Goal: Information Seeking & Learning: Learn about a topic

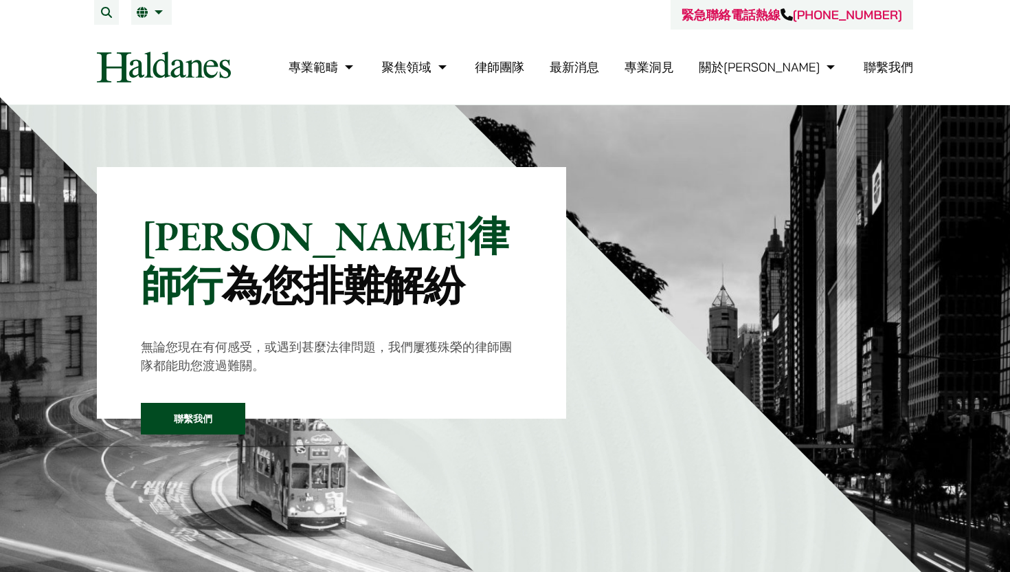
click at [149, 14] on link "繁" at bounding box center [152, 12] width 30 height 11
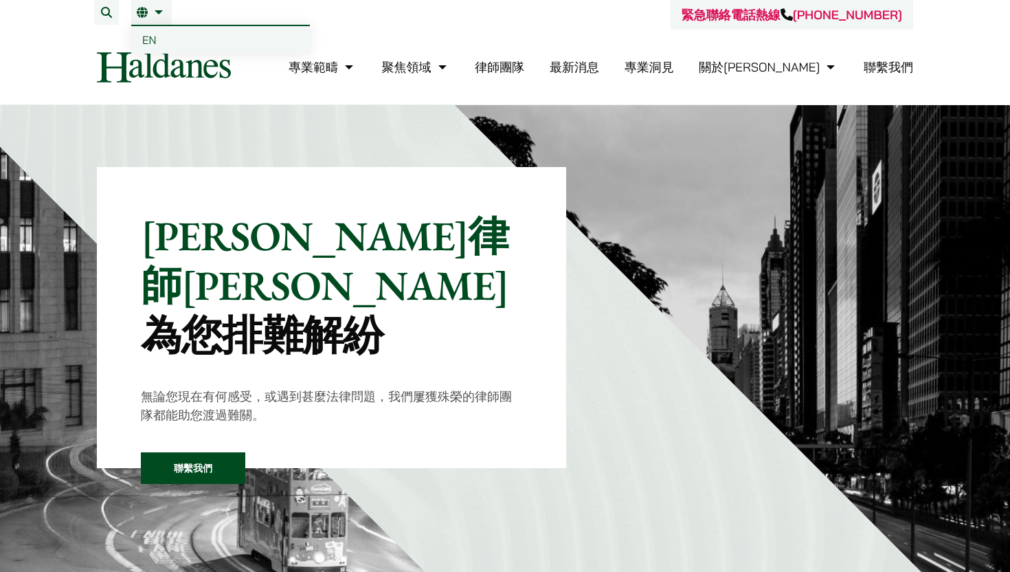
click at [153, 19] on li "繁 EN" at bounding box center [151, 12] width 41 height 25
click at [149, 37] on span "EN" at bounding box center [149, 40] width 14 height 14
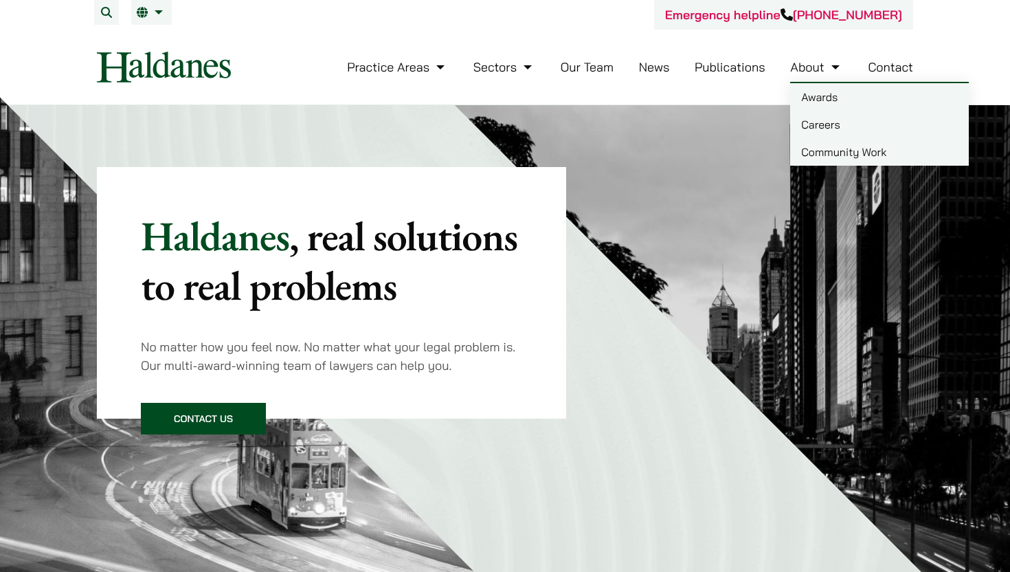
click at [824, 125] on link "Careers" at bounding box center [879, 124] width 179 height 27
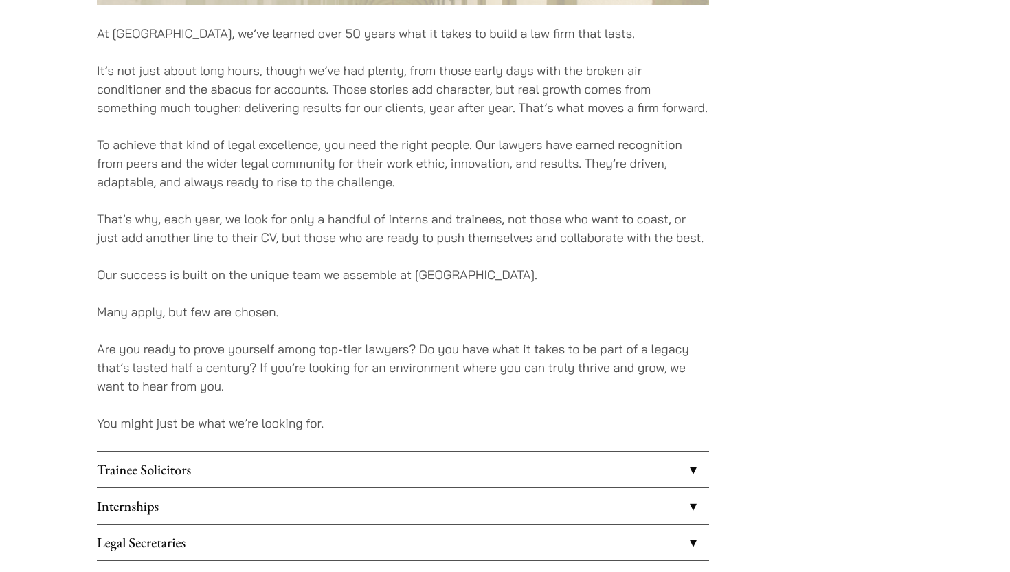
scroll to position [1106, 0]
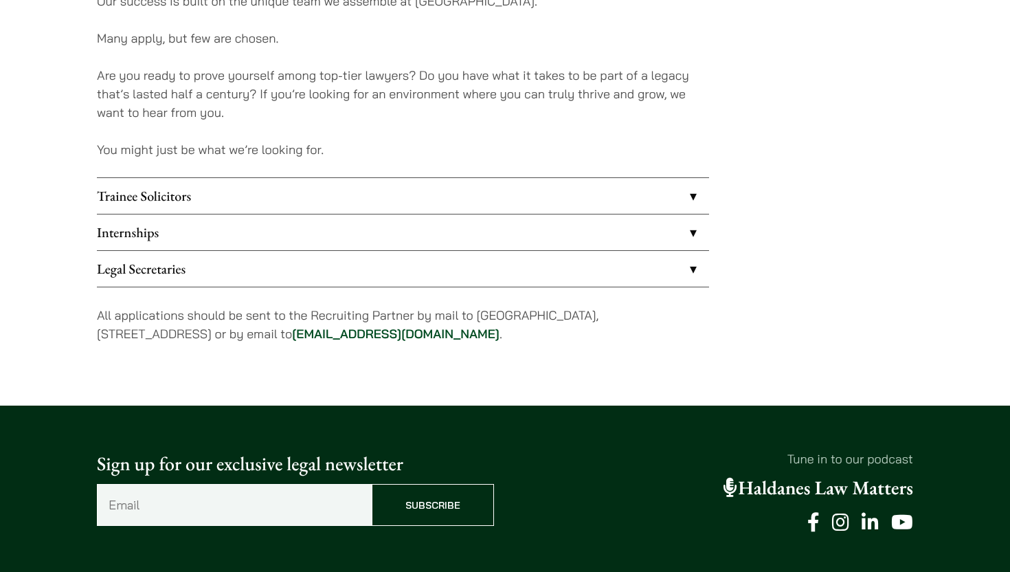
click at [695, 233] on link "Internships" at bounding box center [403, 232] width 612 height 36
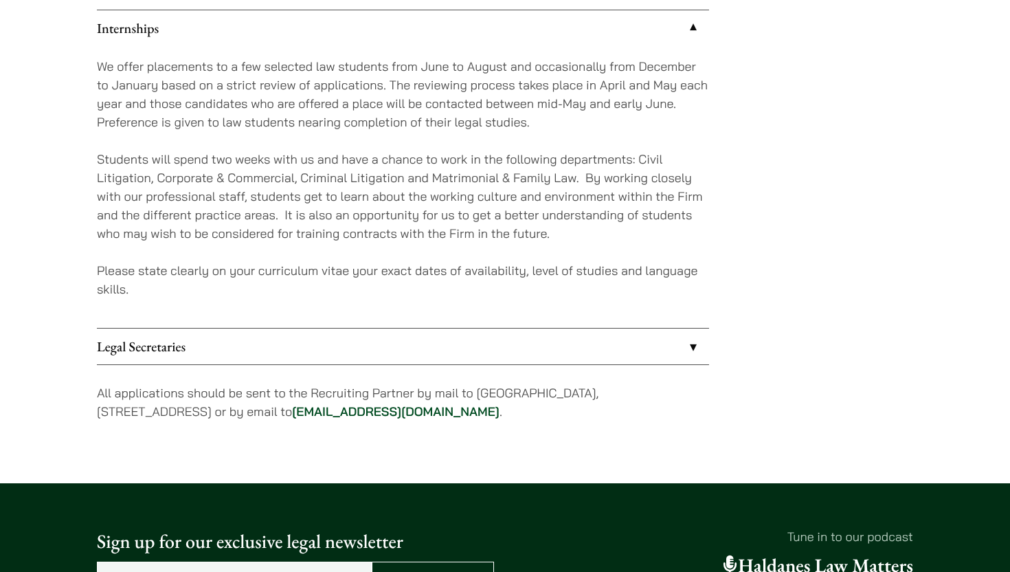
scroll to position [1311, 0]
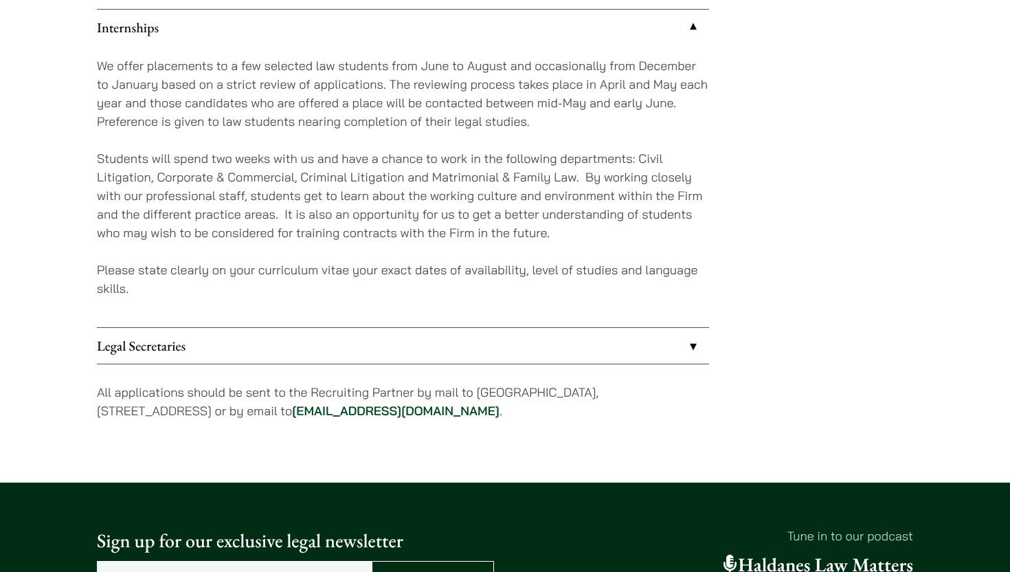
click at [694, 344] on link "Legal Secretaries" at bounding box center [403, 346] width 612 height 36
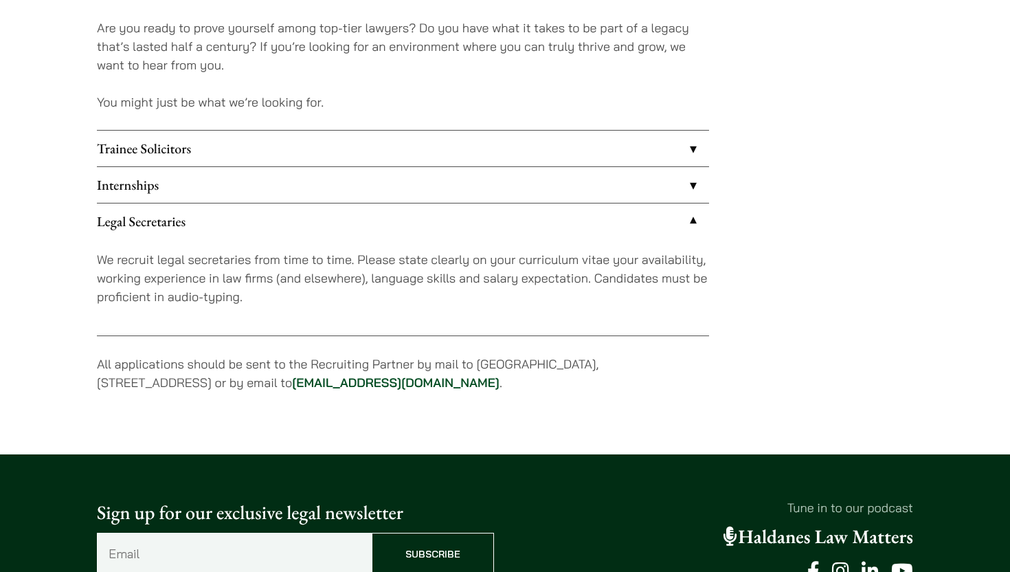
scroll to position [1051, 0]
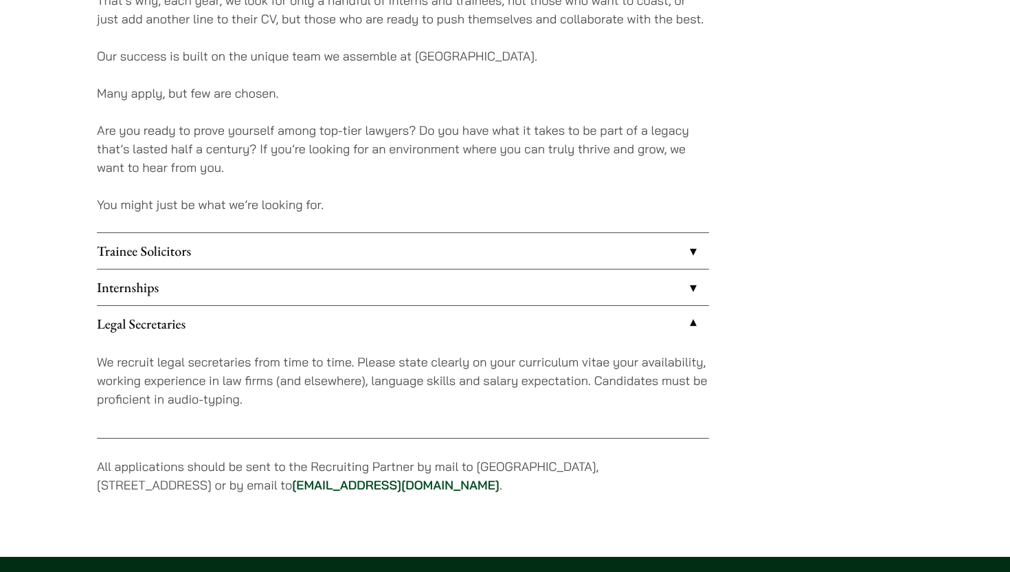
click at [696, 256] on link "Trainee Solicitors" at bounding box center [403, 251] width 612 height 36
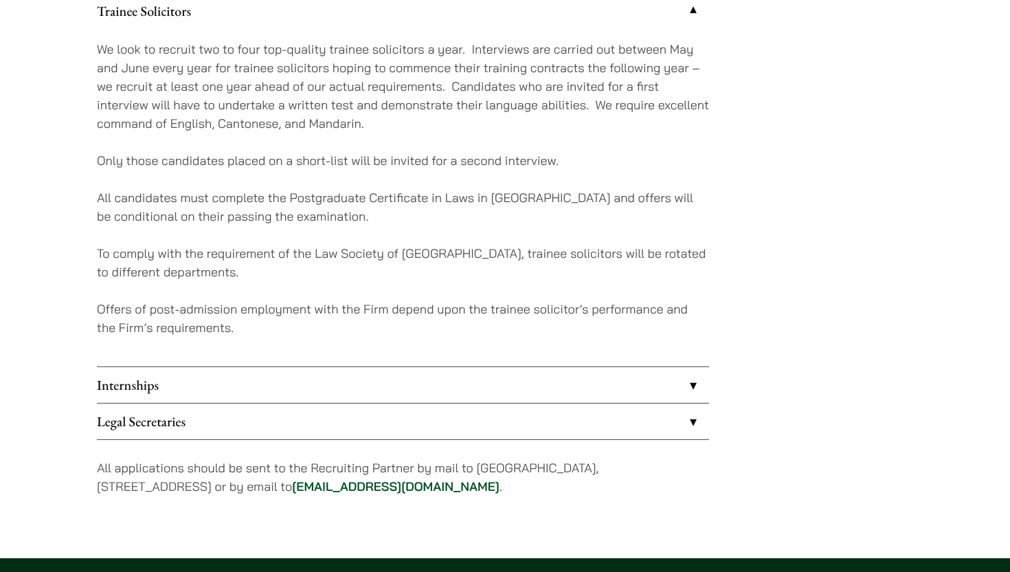
scroll to position [1303, 0]
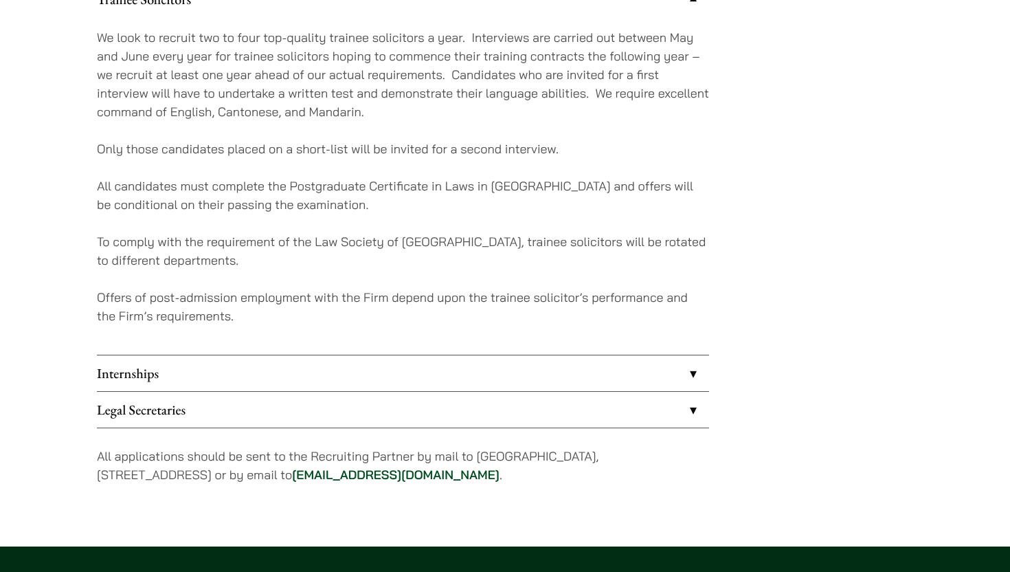
click at [692, 370] on link "Internships" at bounding box center [403, 373] width 612 height 36
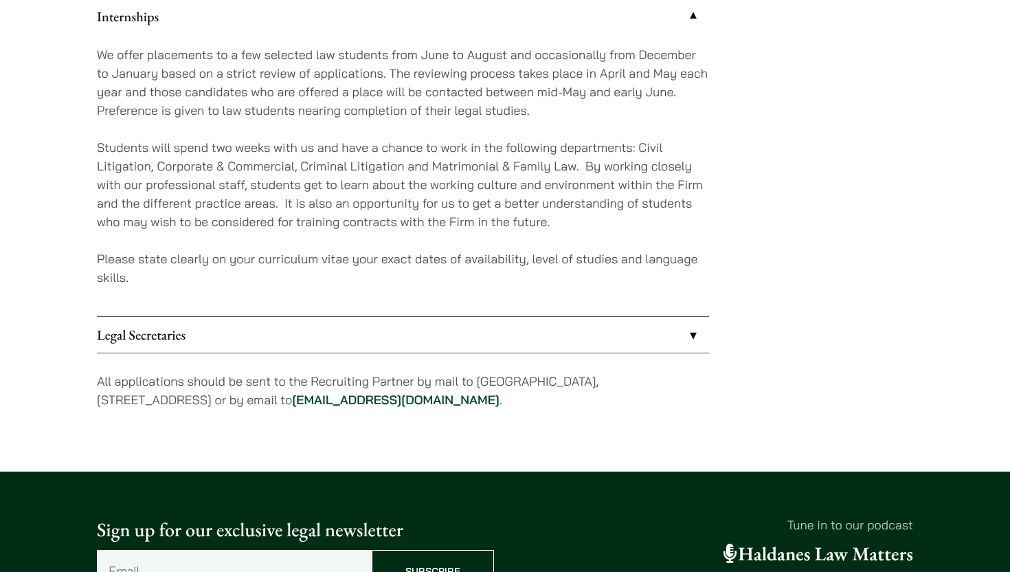
scroll to position [1351, 0]
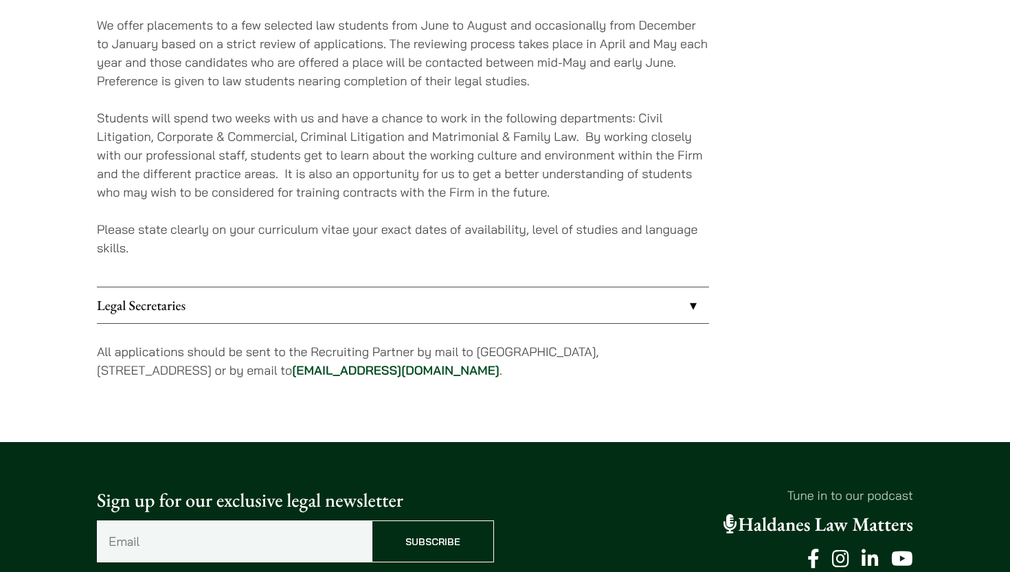
drag, startPoint x: 326, startPoint y: 370, endPoint x: 460, endPoint y: 379, distance: 133.6
click at [460, 379] on p "All applications should be sent to the Recruiting Partner by mail to 7th Floor,…" at bounding box center [403, 360] width 612 height 37
copy p "career@haldanes.com"
click at [385, 256] on p "Please state clearly on your curriculum vitae your exact dates of availability,…" at bounding box center [403, 238] width 612 height 37
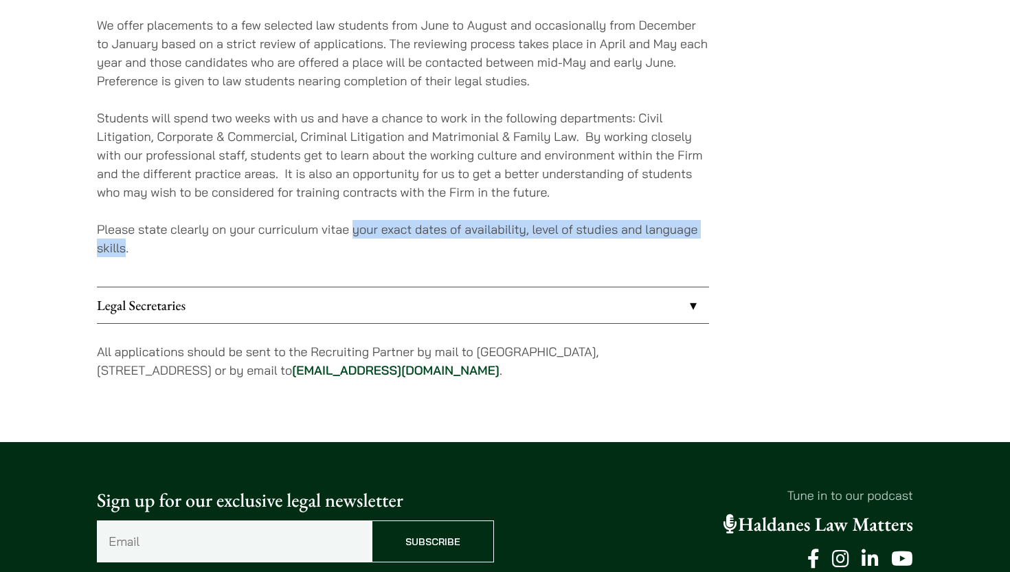
drag, startPoint x: 353, startPoint y: 232, endPoint x: 124, endPoint y: 241, distance: 229.6
click at [124, 241] on p "Please state clearly on your curriculum vitae your exact dates of availability,…" at bounding box center [403, 238] width 612 height 37
copy p "your exact dates of availability, level of studies and language skills"
